Goal: Navigation & Orientation: Find specific page/section

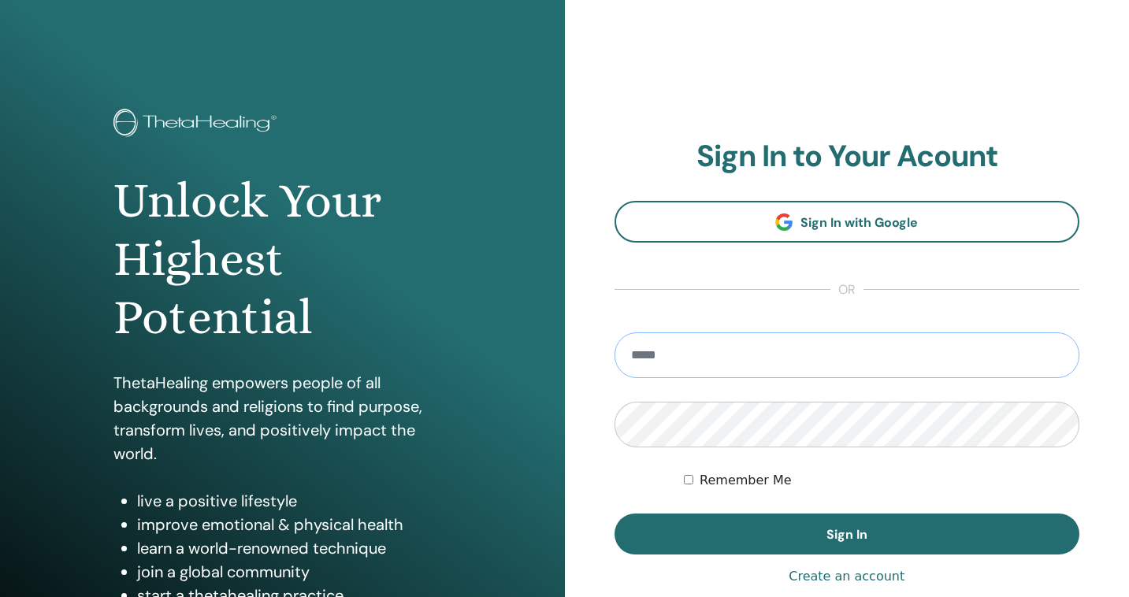
type input "**********"
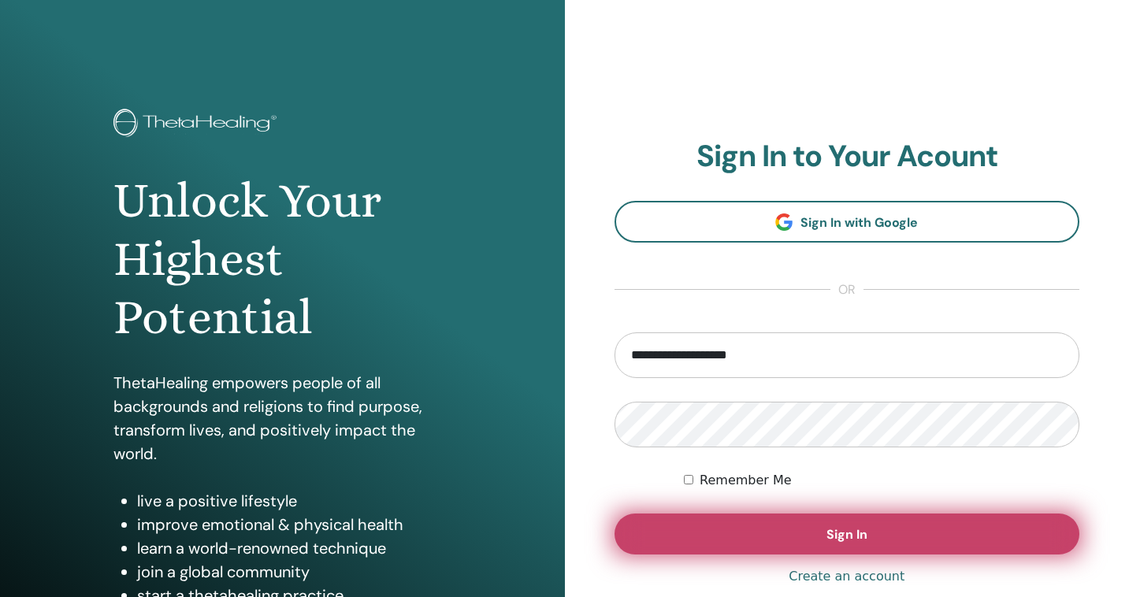
click at [776, 533] on button "Sign In" at bounding box center [847, 534] width 466 height 41
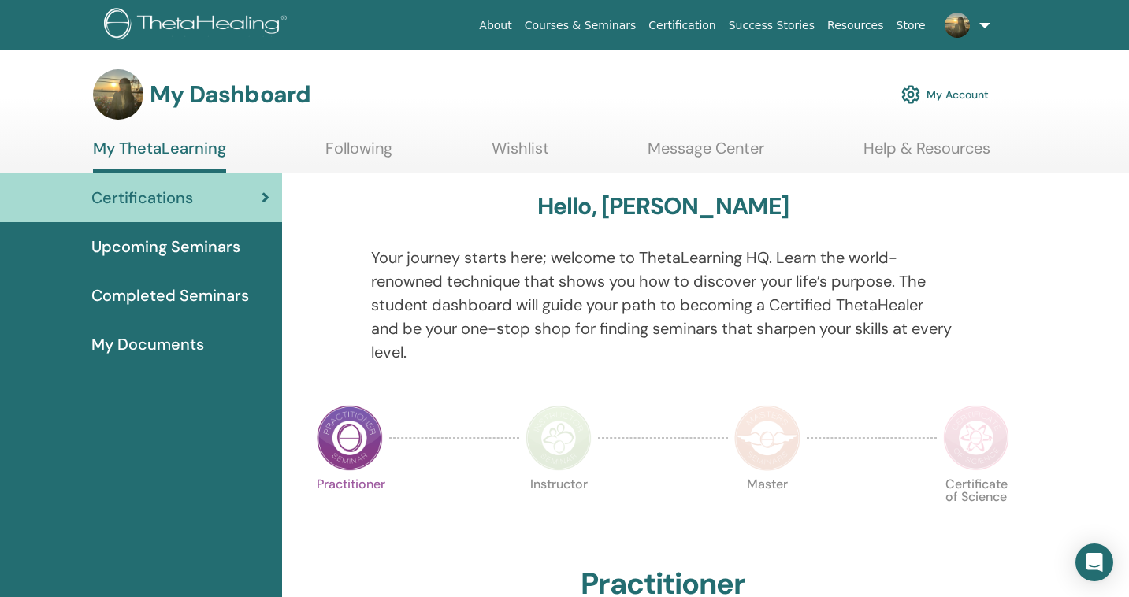
click at [180, 254] on span "Upcoming Seminars" at bounding box center [165, 247] width 149 height 24
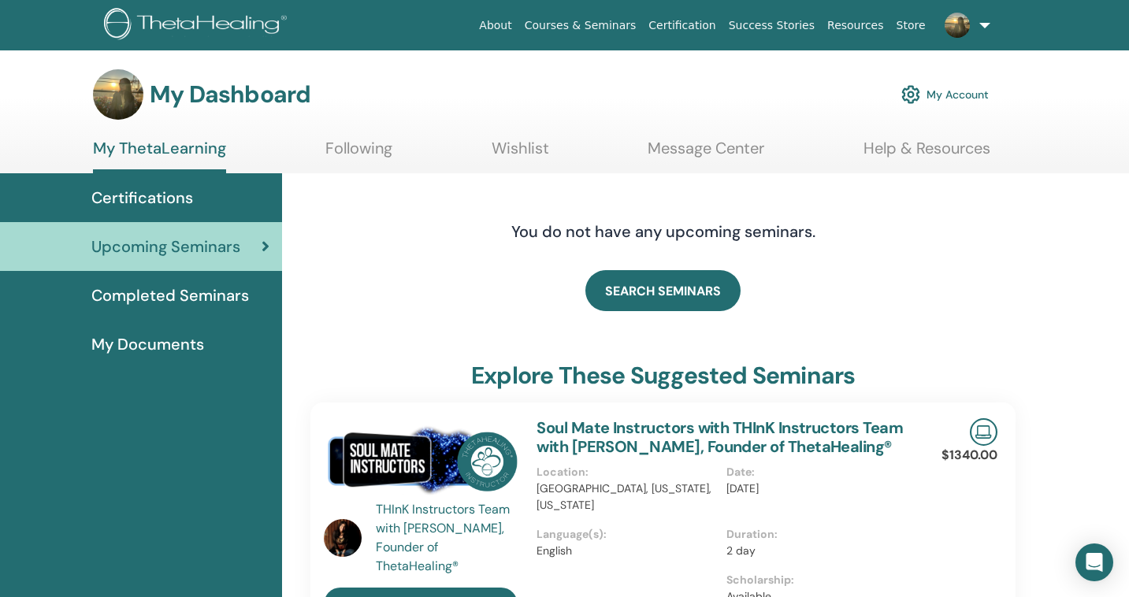
click at [179, 296] on span "Completed Seminars" at bounding box center [170, 296] width 158 height 24
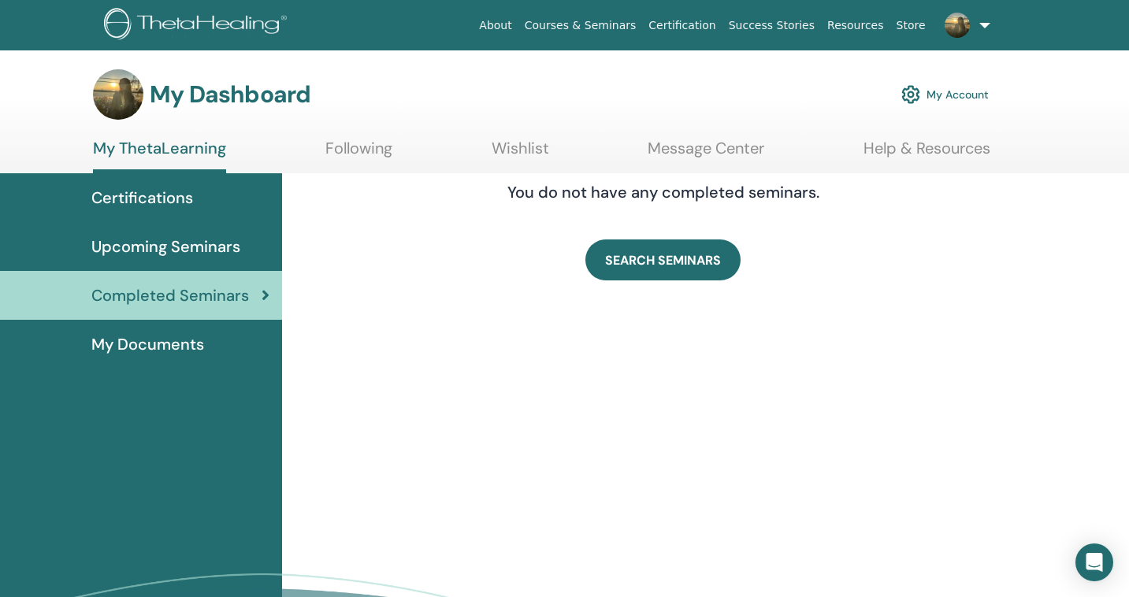
click at [358, 145] on link "Following" at bounding box center [358, 154] width 67 height 31
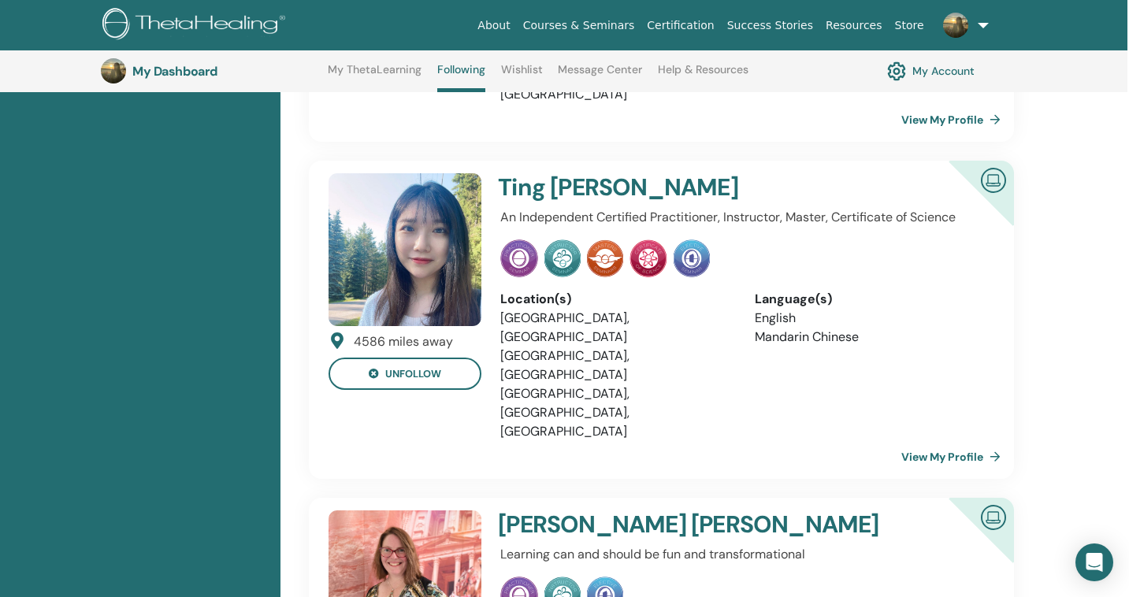
scroll to position [1608, 2]
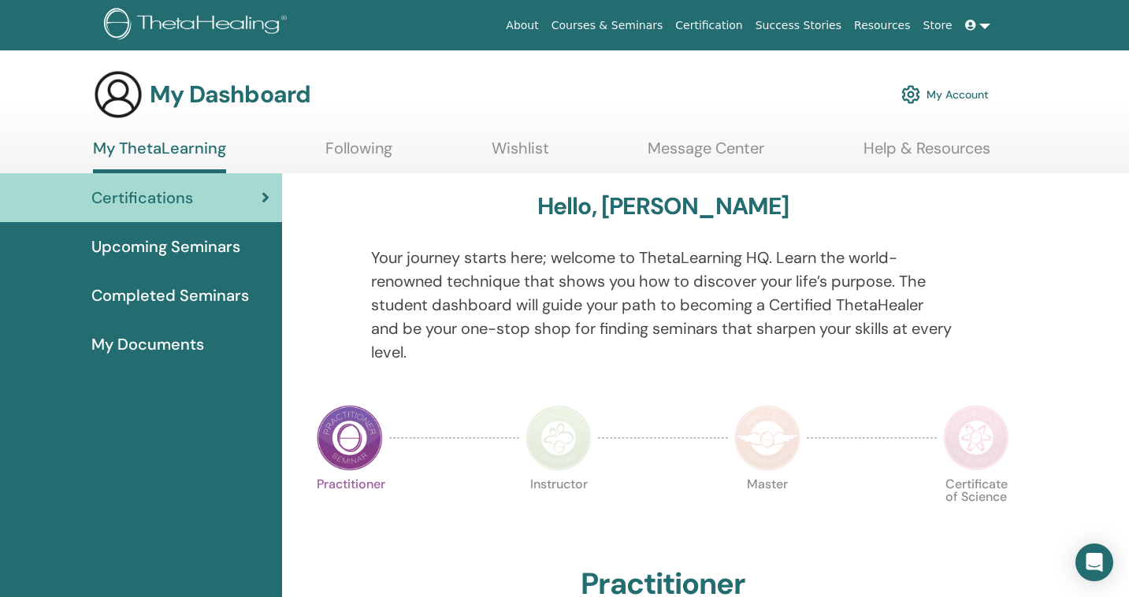
click at [359, 145] on link "Following" at bounding box center [358, 154] width 67 height 31
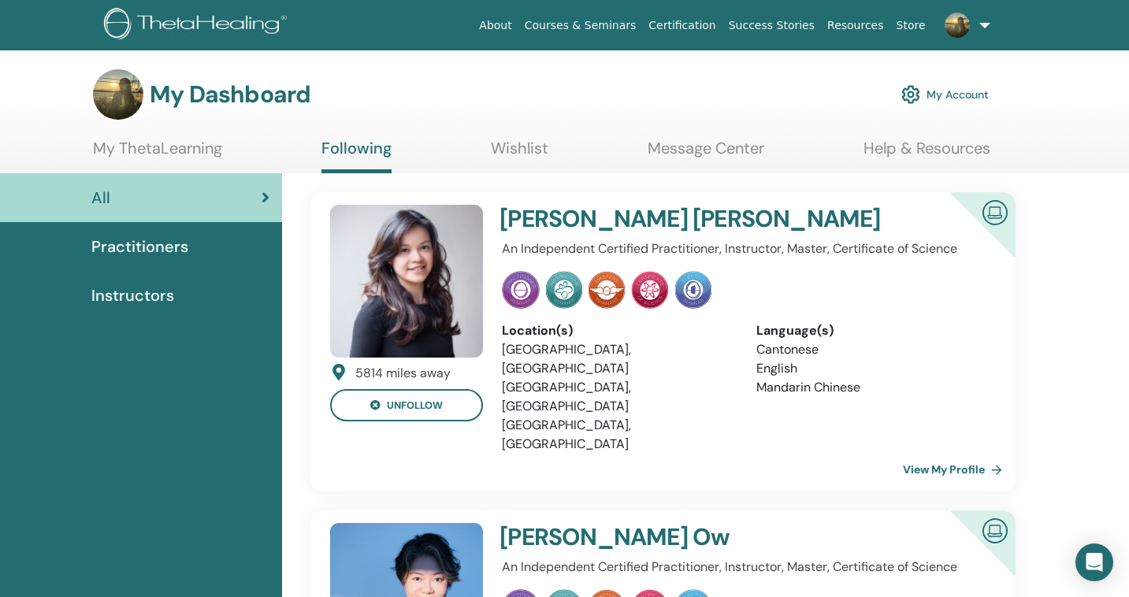
click at [171, 245] on span "Practitioners" at bounding box center [139, 247] width 97 height 24
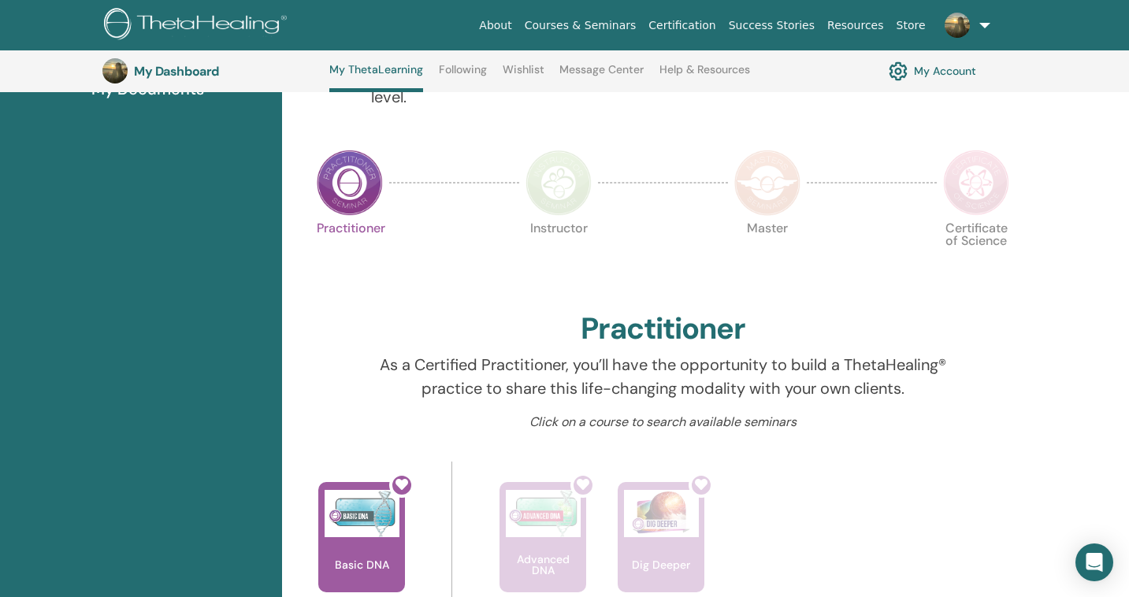
scroll to position [108, 0]
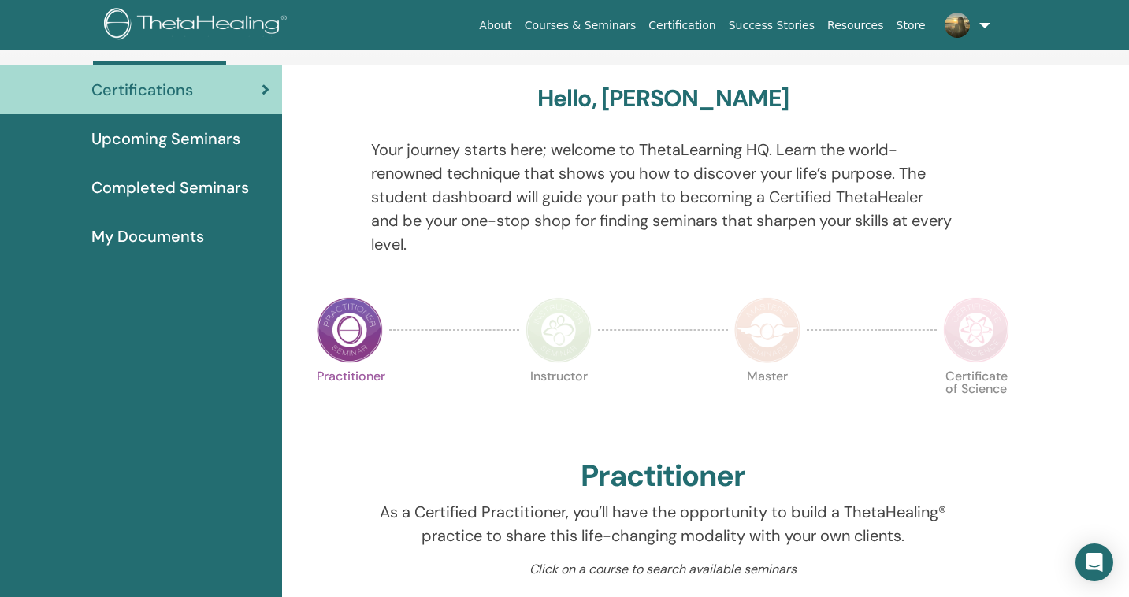
click at [970, 325] on img at bounding box center [976, 330] width 66 height 66
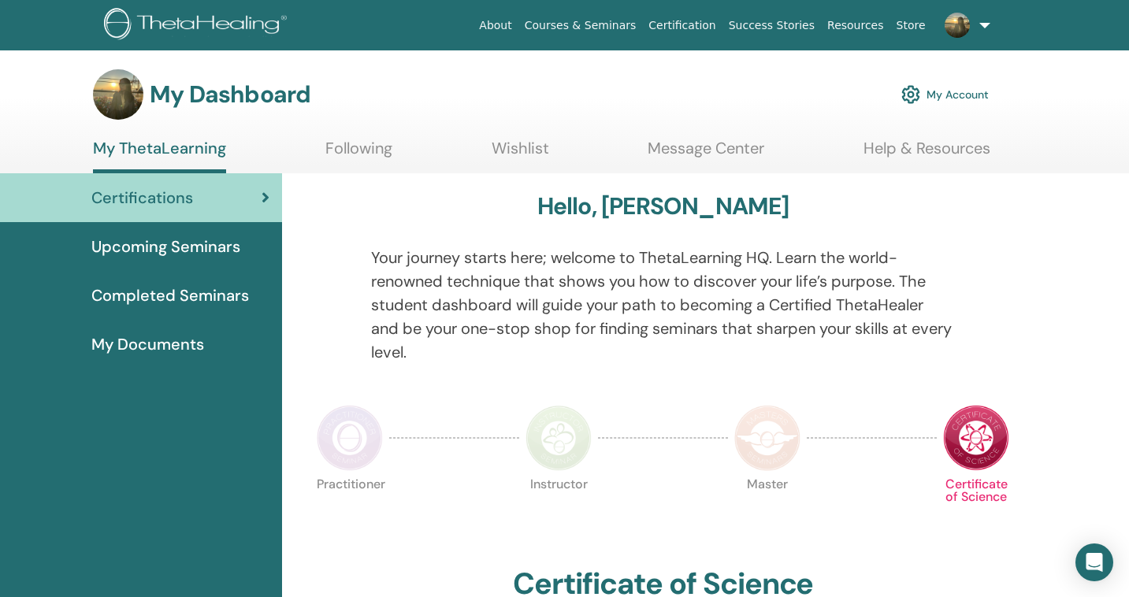
click at [534, 151] on link "Wishlist" at bounding box center [521, 154] width 58 height 31
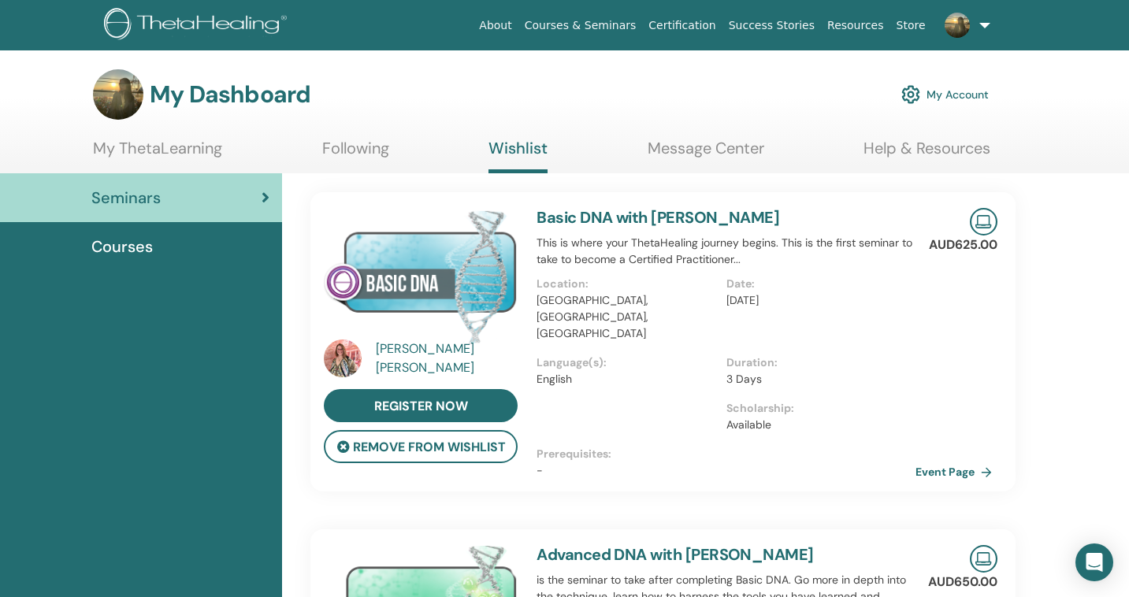
click at [356, 155] on link "Following" at bounding box center [355, 154] width 67 height 31
